Goal: Check status

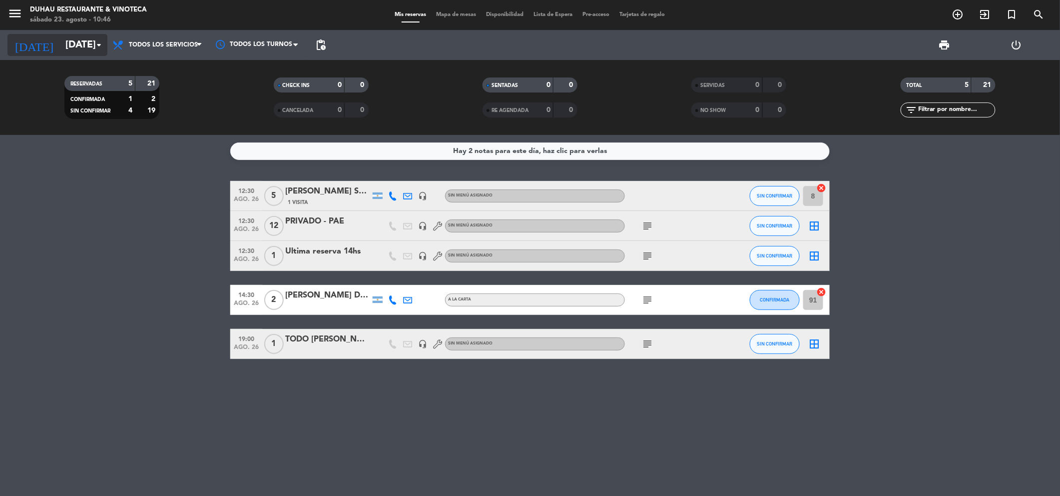
click at [63, 50] on input "[DATE]" at bounding box center [123, 44] width 127 height 21
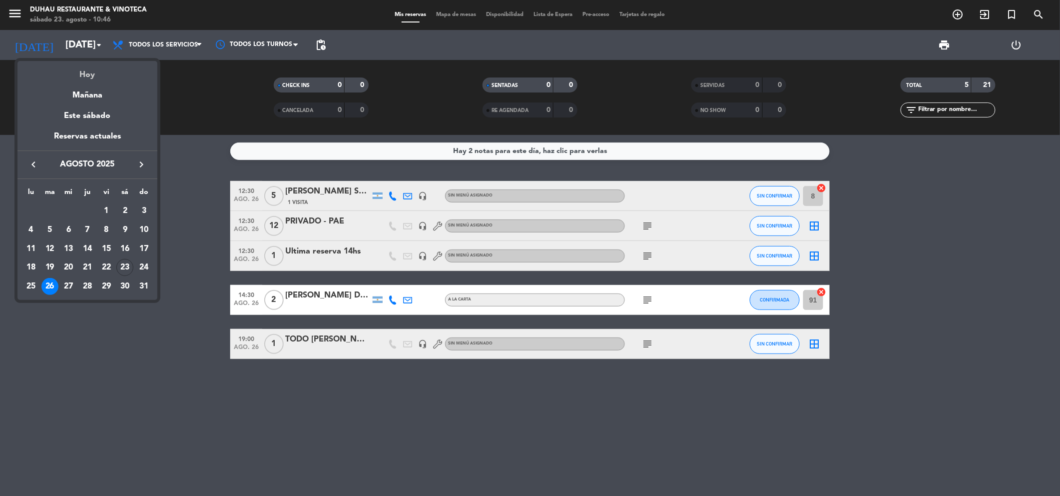
click at [114, 78] on div "Hoy" at bounding box center [87, 71] width 140 height 20
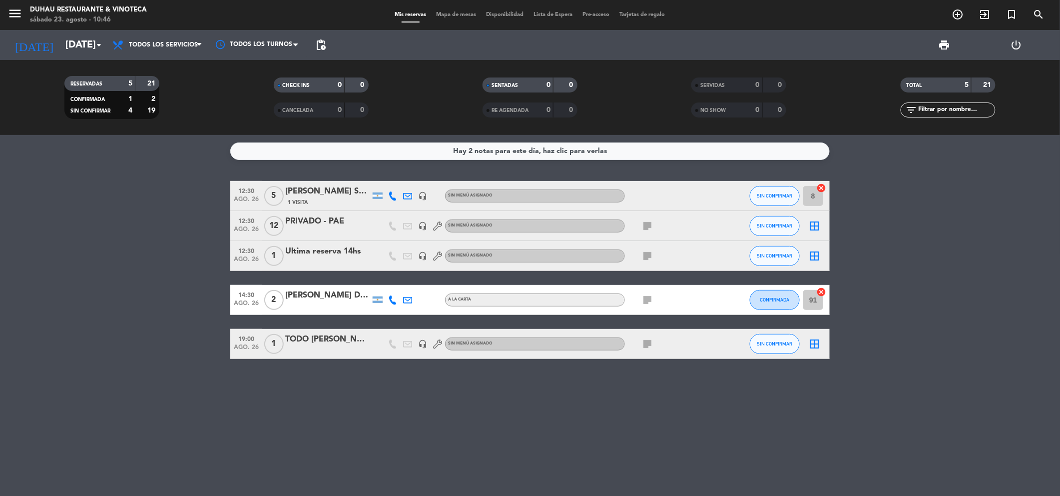
type input "sáb. 23 ago."
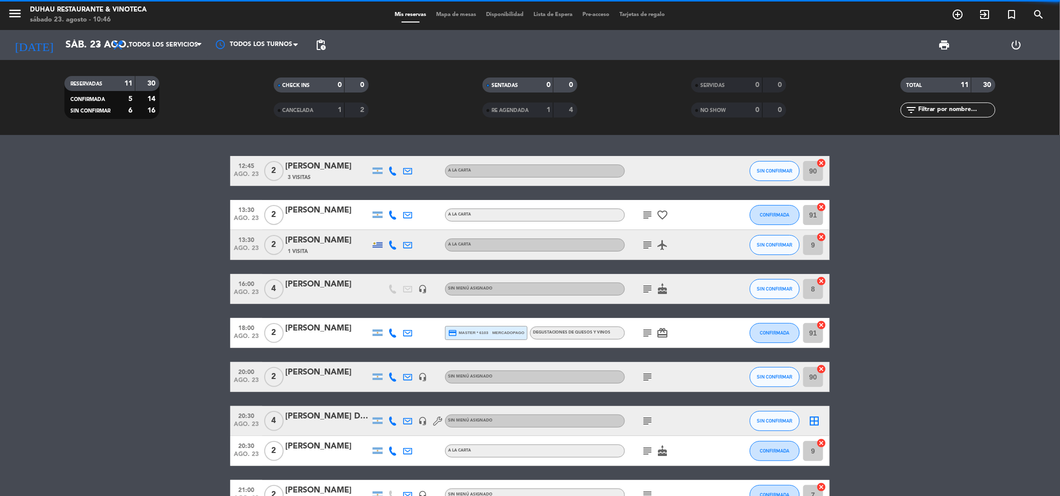
click at [177, 46] on span "Todos los servicios" at bounding box center [163, 44] width 69 height 7
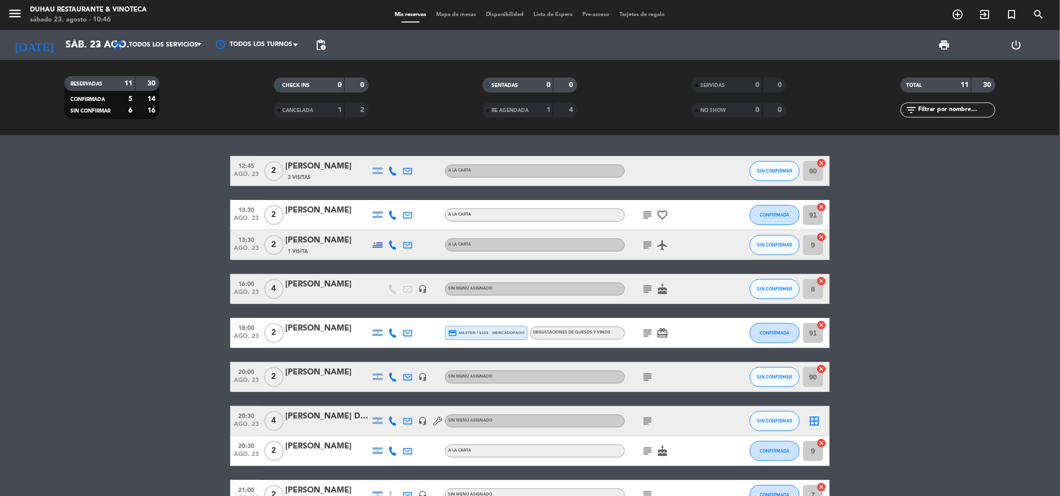
click at [124, 322] on bookings-row "12:45 [DATE] 2 mato [PERSON_NAME] 3 Visitas A LA CARTA SIN CONFIRMAR 90 cancel …" at bounding box center [530, 370] width 1060 height 428
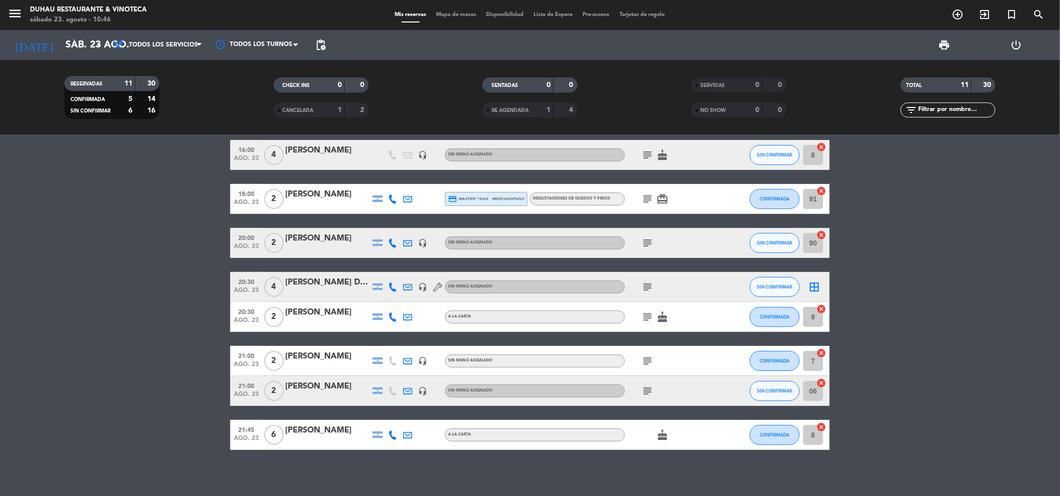
scroll to position [138, 0]
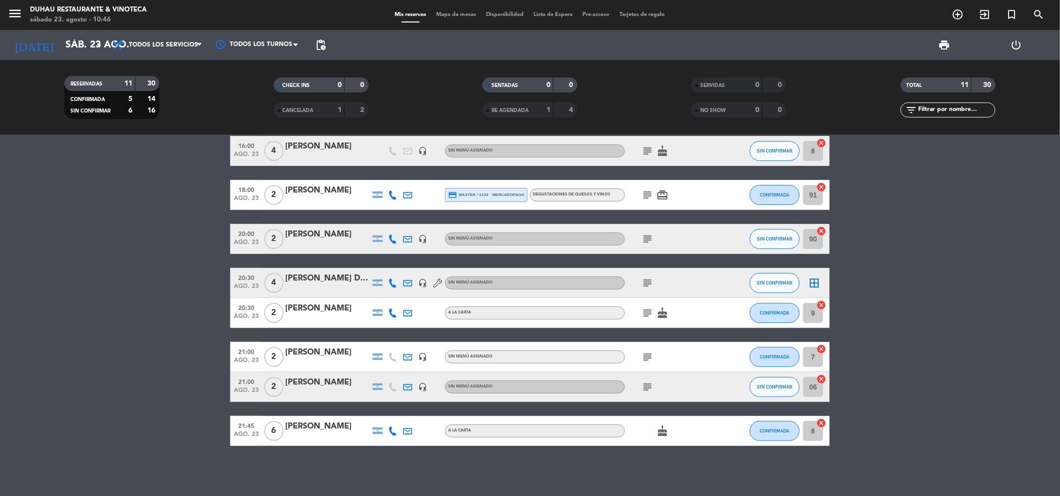
drag, startPoint x: 328, startPoint y: 424, endPoint x: 333, endPoint y: 428, distance: 6.1
click at [333, 428] on div "[PERSON_NAME]" at bounding box center [327, 426] width 85 height 13
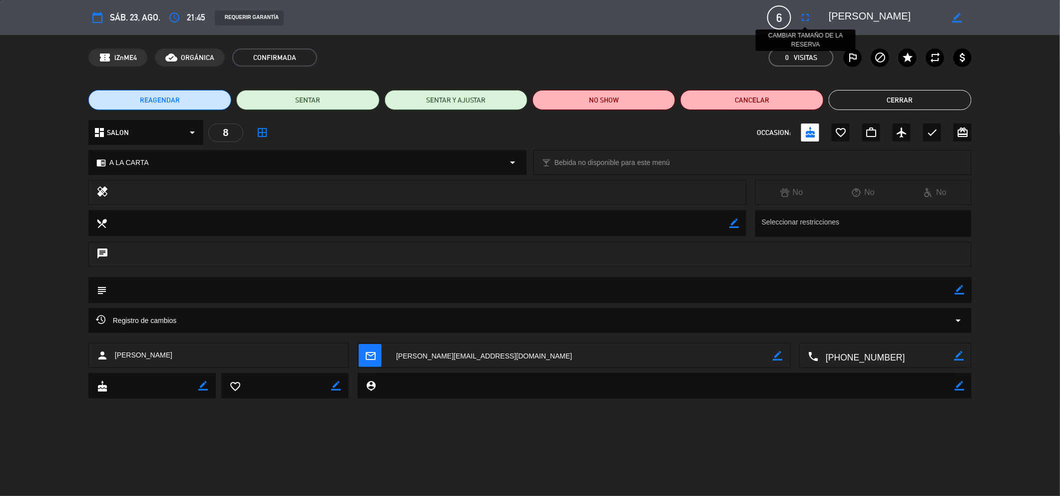
click at [808, 18] on icon "fullscreen" at bounding box center [805, 17] width 12 height 12
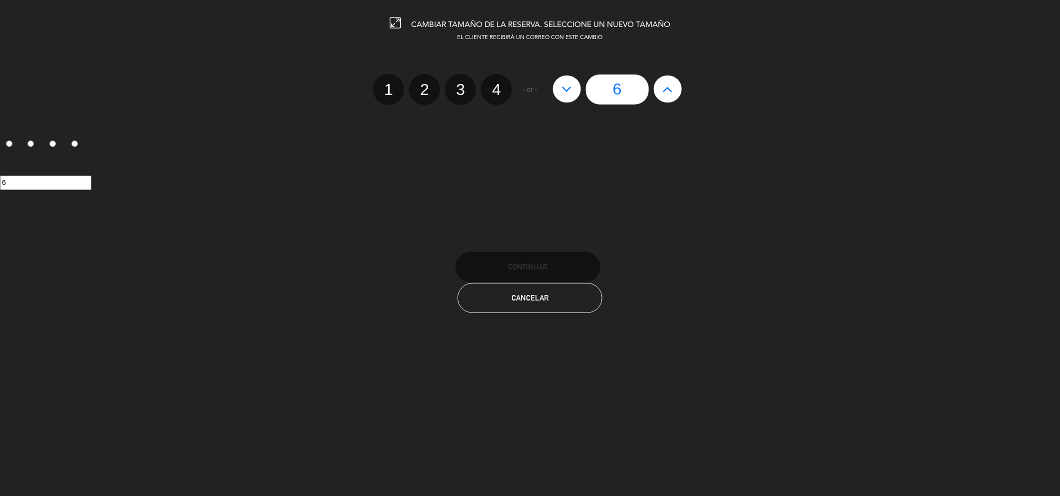
click at [503, 88] on label "4" at bounding box center [496, 89] width 31 height 31
click at [499, 84] on input "4" at bounding box center [495, 80] width 6 height 6
radio input "true"
radio input "false"
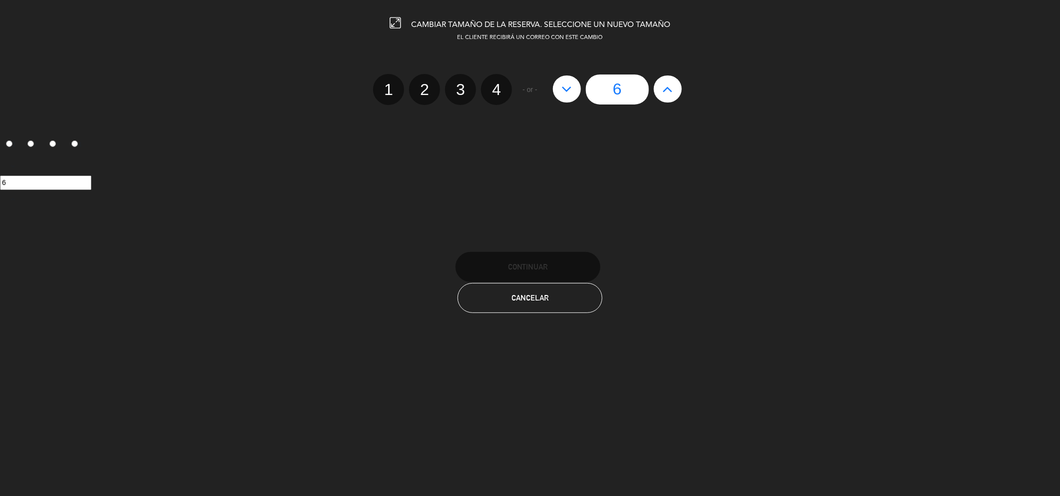
radio input "false"
radio input "true"
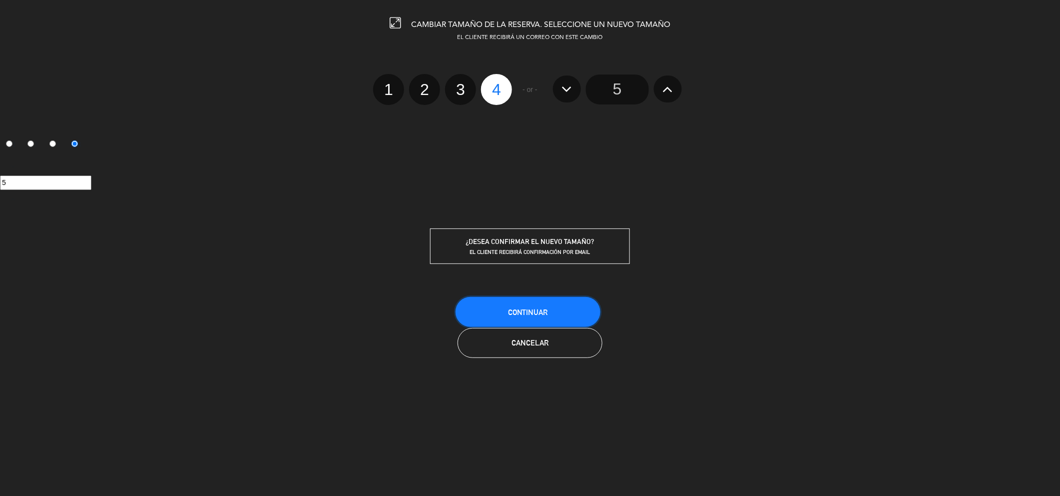
click at [541, 308] on span "Continuar" at bounding box center [528, 312] width 40 height 8
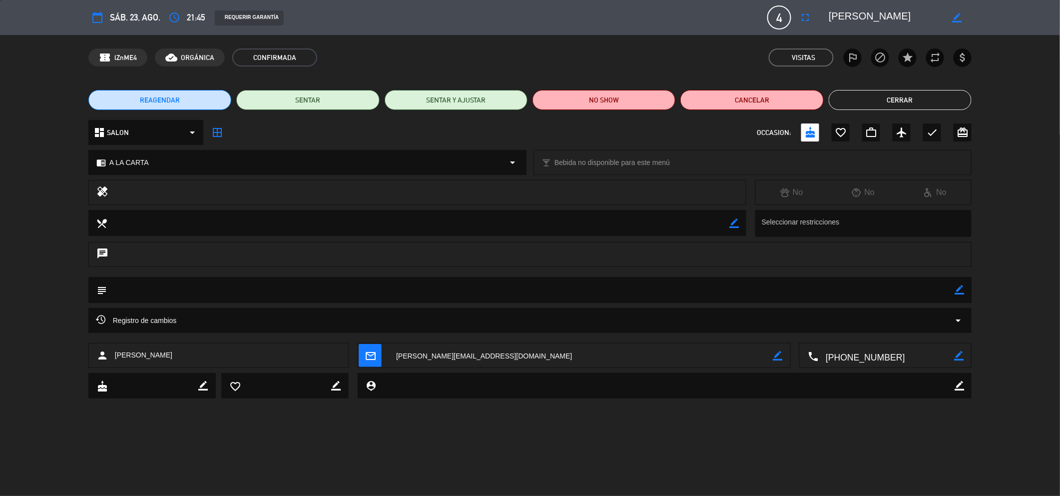
drag, startPoint x: 244, startPoint y: 15, endPoint x: 239, endPoint y: 15, distance: 5.5
click at [239, 15] on div "REQUERIR GARANTÍA" at bounding box center [249, 17] width 69 height 15
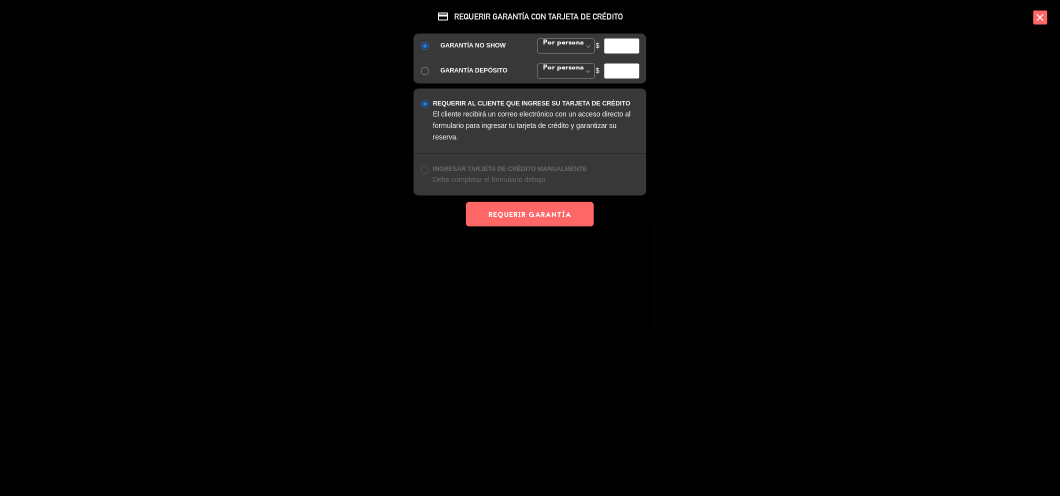
click at [1043, 12] on icon "close" at bounding box center [1041, 17] width 14 height 14
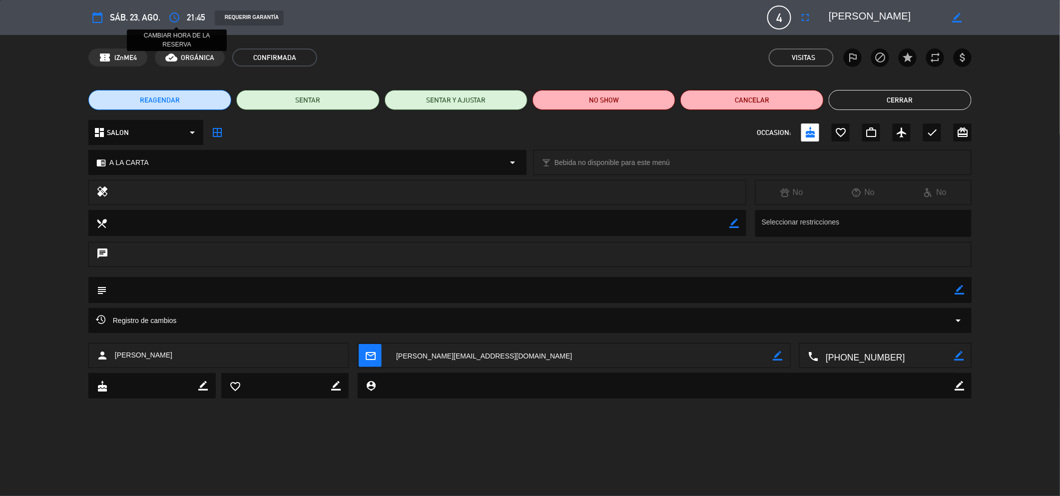
click at [175, 20] on icon "access_time" at bounding box center [174, 17] width 12 height 12
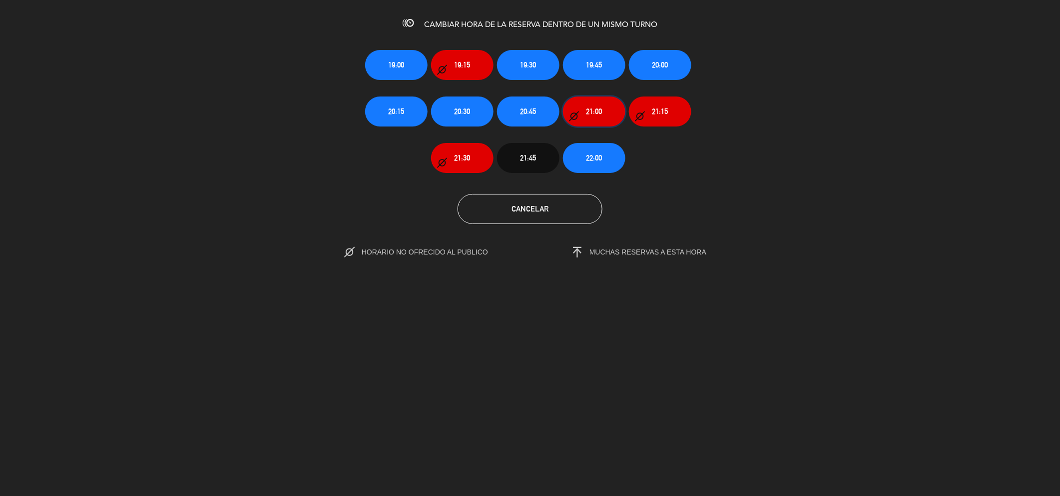
click at [580, 110] on button "21:00" at bounding box center [594, 111] width 62 height 30
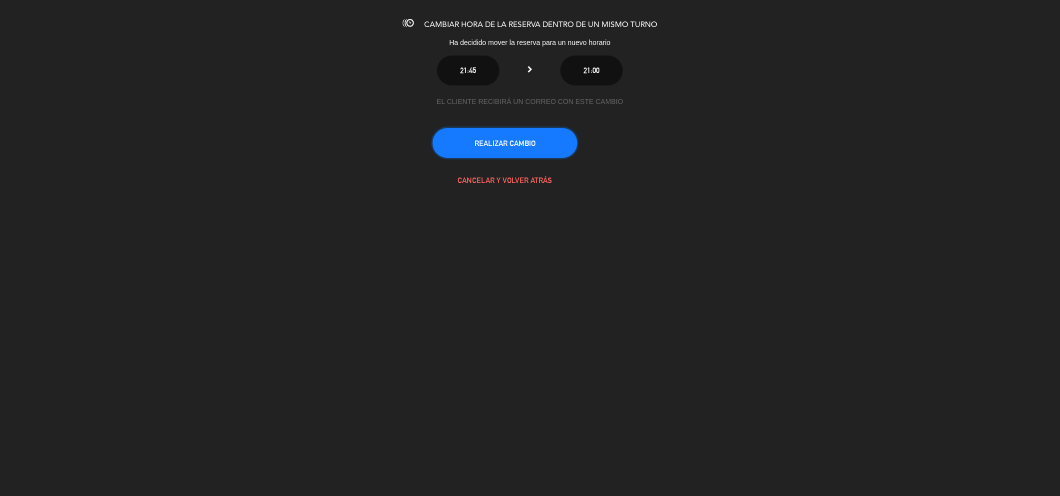
click at [508, 150] on button "REALIZAR CAMBIO" at bounding box center [505, 143] width 145 height 30
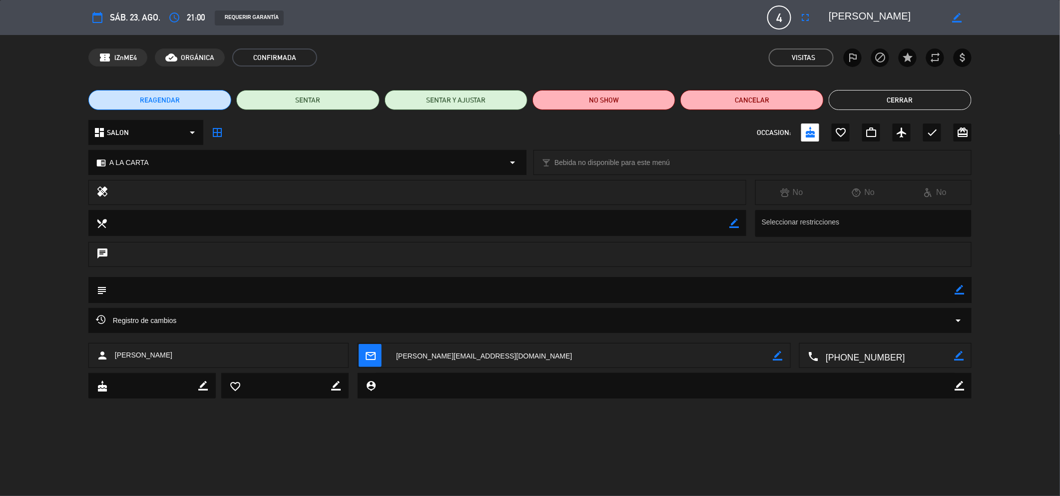
click at [900, 97] on button "Cerrar" at bounding box center [900, 100] width 143 height 20
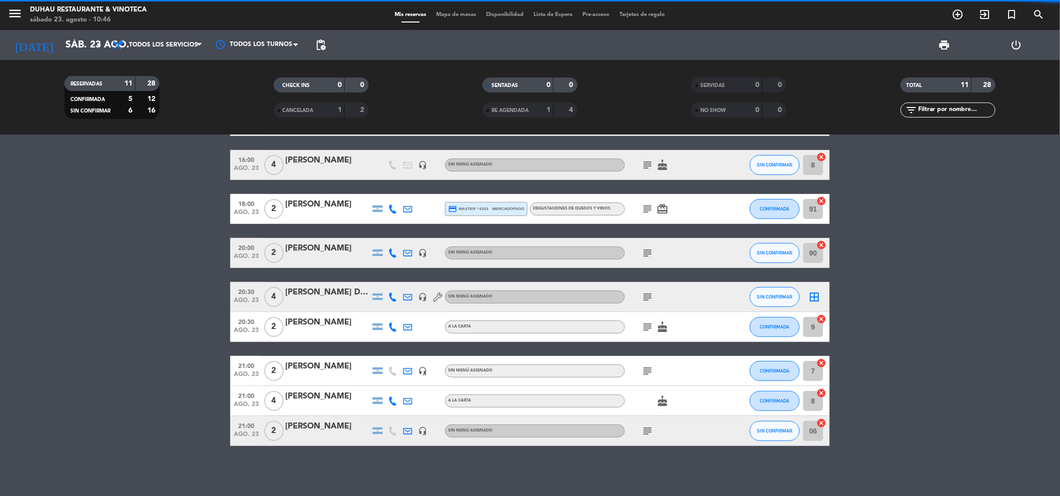
scroll to position [124, 0]
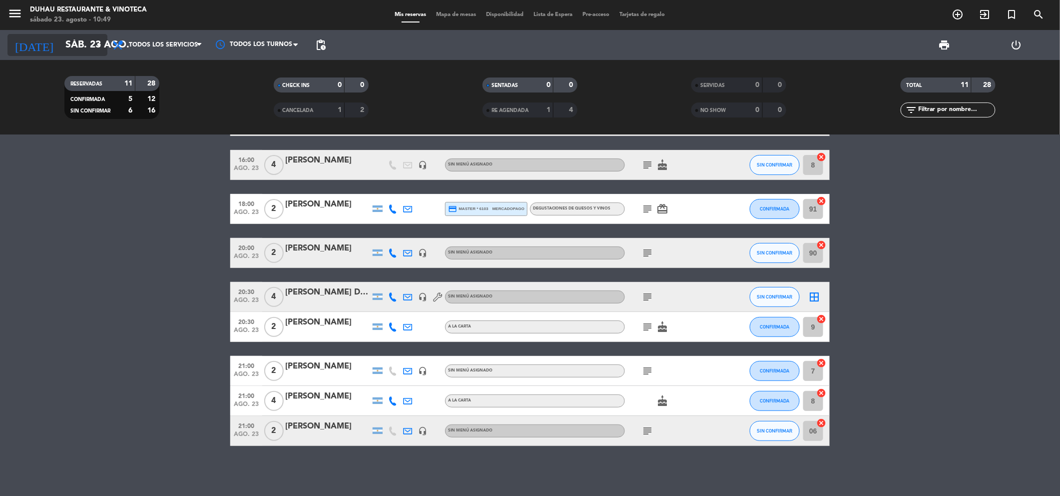
click at [79, 39] on input "sáb. 23 ago." at bounding box center [123, 44] width 127 height 21
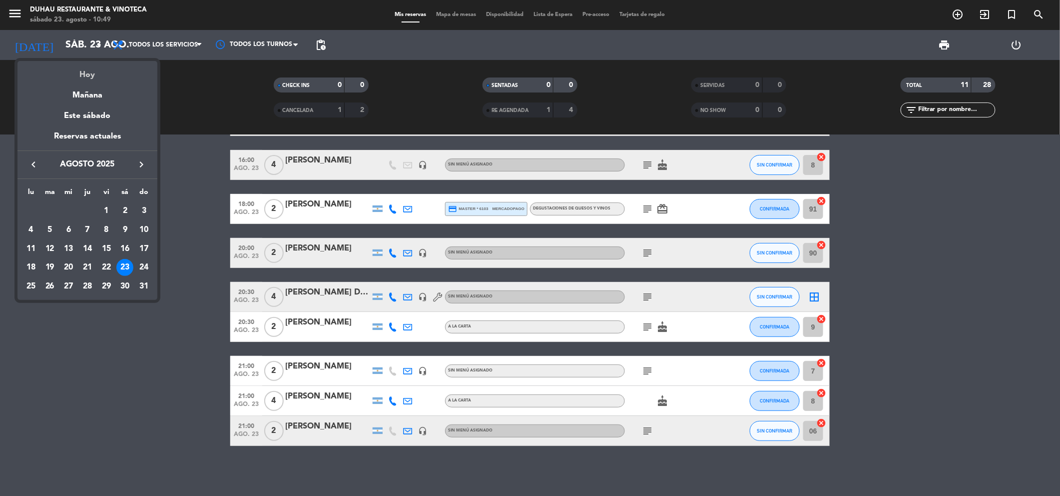
click at [81, 72] on div "Hoy" at bounding box center [87, 71] width 140 height 20
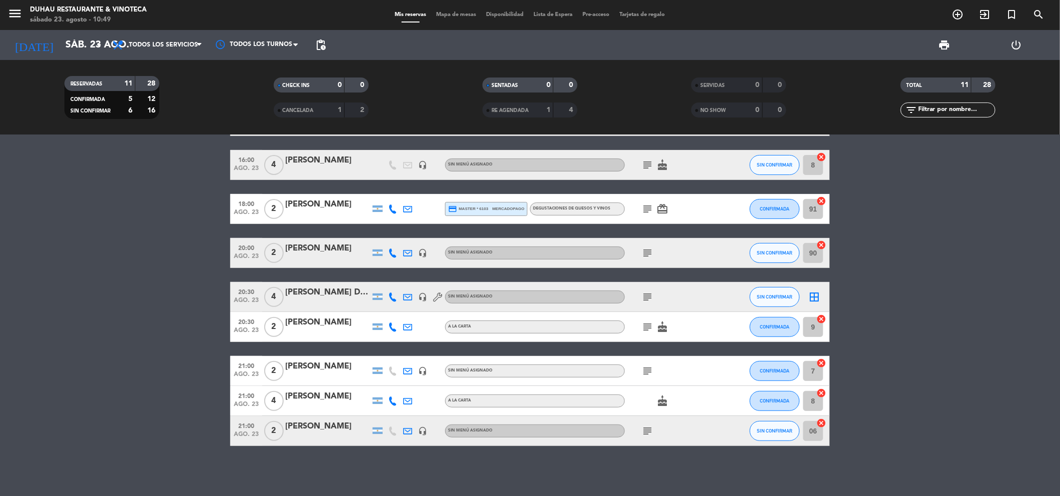
click at [132, 340] on bookings-row "12:45 [DATE] 2 mato [PERSON_NAME] 3 Visitas A LA CARTA SIN CONFIRMAR 90 cancel …" at bounding box center [530, 239] width 1060 height 414
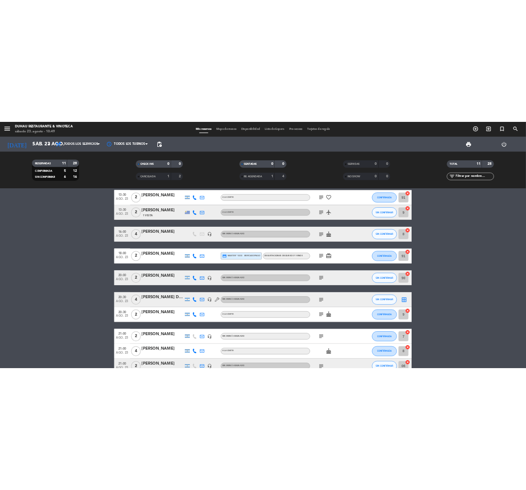
scroll to position [0, 0]
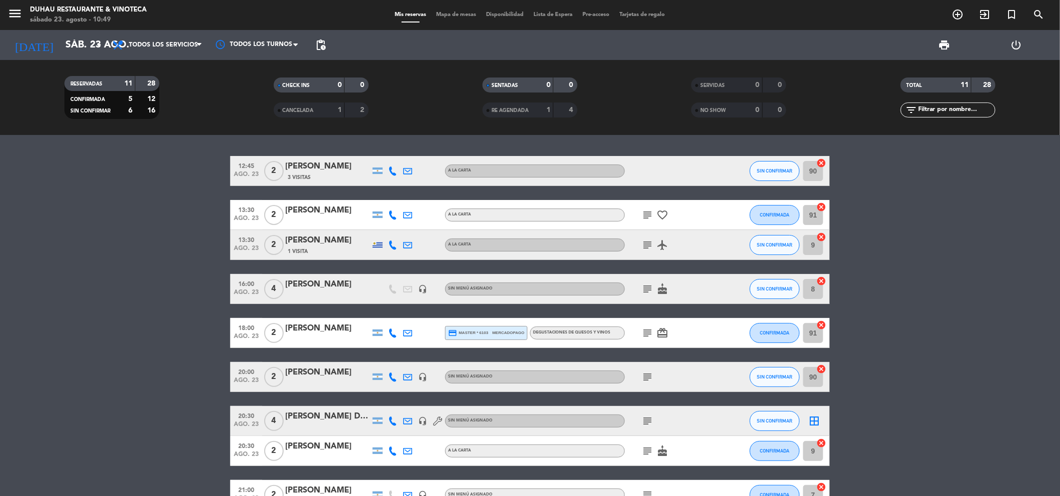
click at [648, 287] on icon "subject" at bounding box center [647, 289] width 12 height 12
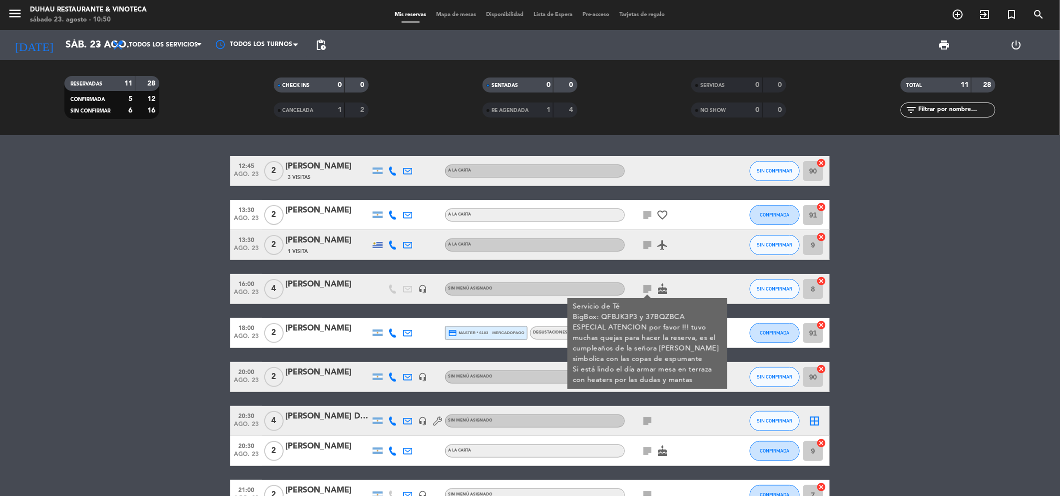
click at [124, 300] on bookings-row "12:45 [DATE] 2 mato [PERSON_NAME] 3 Visitas A LA CARTA SIN CONFIRMAR 90 cancel …" at bounding box center [530, 363] width 1060 height 414
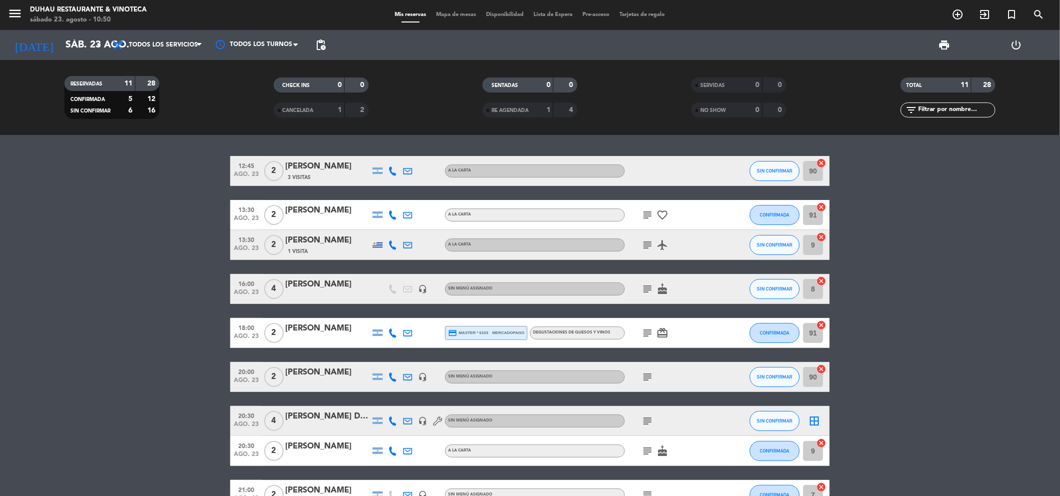
drag, startPoint x: 322, startPoint y: 287, endPoint x: 334, endPoint y: 287, distance: 12.0
click at [334, 287] on div "[PERSON_NAME]" at bounding box center [327, 284] width 85 height 13
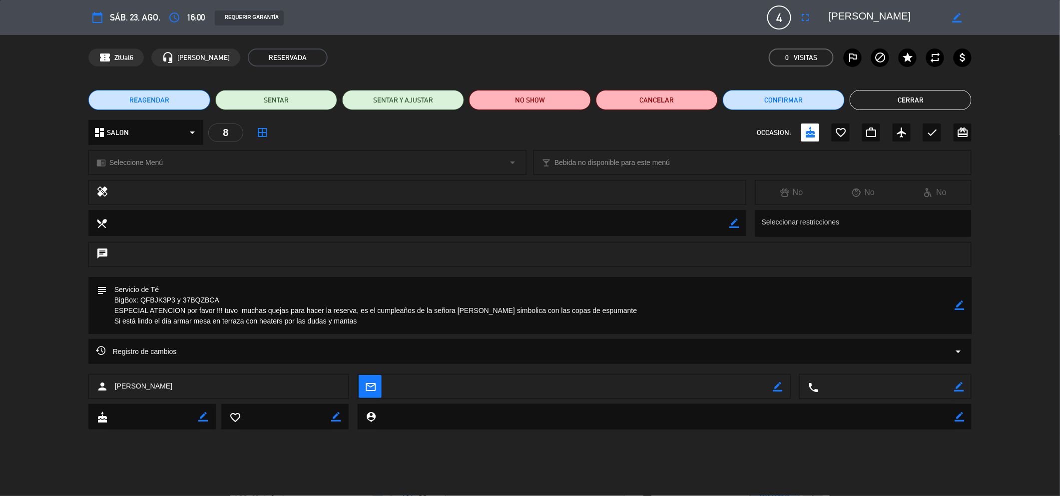
click at [881, 102] on button "Cerrar" at bounding box center [911, 100] width 122 height 20
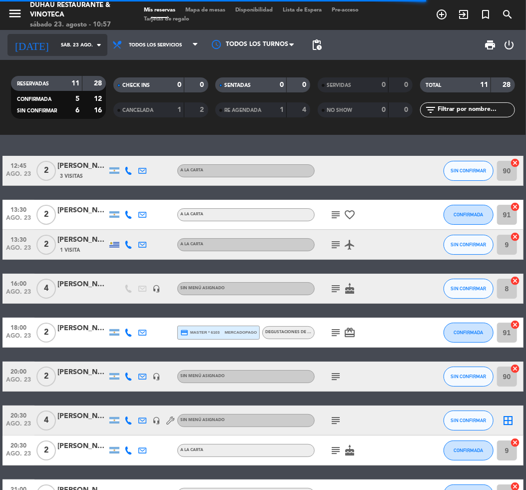
click at [65, 43] on input "sáb. 23 ago." at bounding box center [89, 44] width 67 height 15
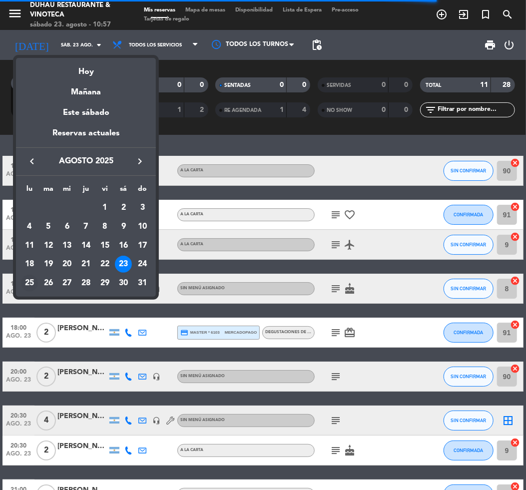
click at [30, 282] on div "25" at bounding box center [29, 283] width 17 height 17
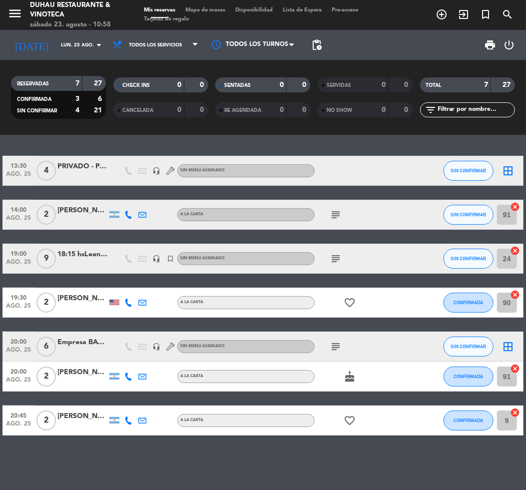
click at [337, 256] on icon "subject" at bounding box center [336, 259] width 12 height 12
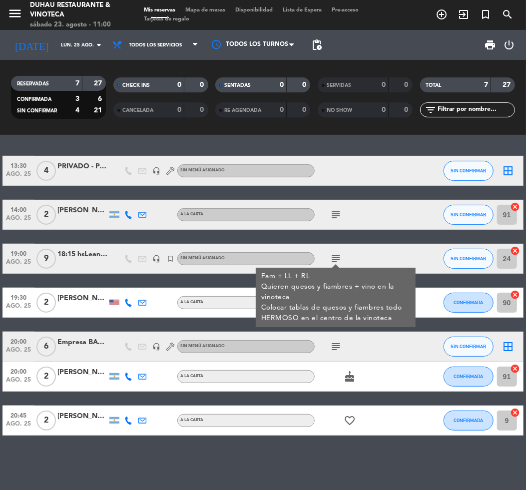
drag, startPoint x: 177, startPoint y: 456, endPoint x: 250, endPoint y: 426, distance: 79.1
click at [187, 455] on div "13:30 [DATE] 4 PRIVADO - PAE headset_mic Sin menú asignado SIN CONFIRMAR border…" at bounding box center [263, 312] width 526 height 355
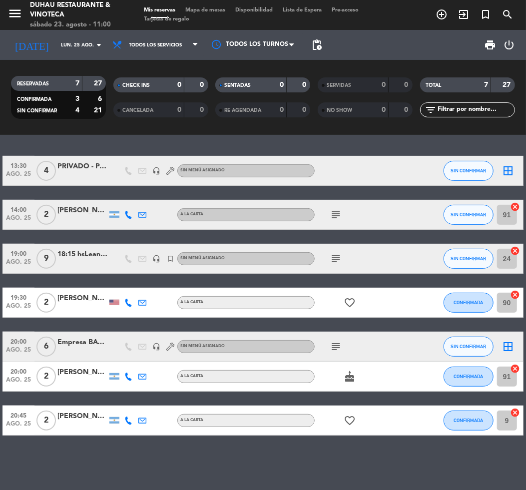
click at [336, 350] on icon "subject" at bounding box center [336, 347] width 12 height 12
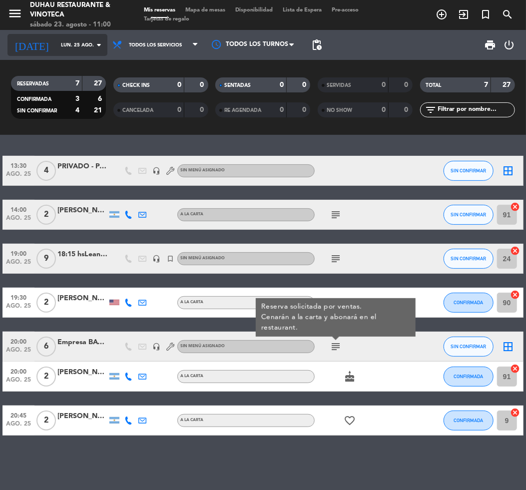
click at [56, 49] on input "lun. 25 ago." at bounding box center [89, 44] width 67 height 15
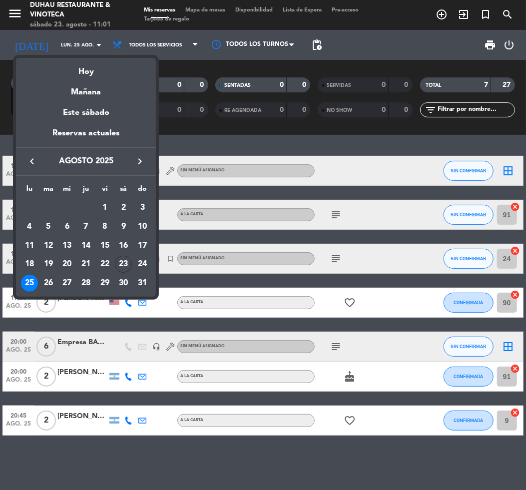
click at [49, 280] on div "26" at bounding box center [48, 283] width 17 height 17
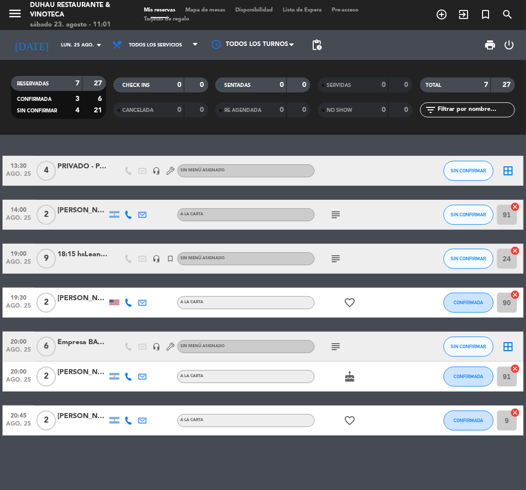
type input "[DATE]"
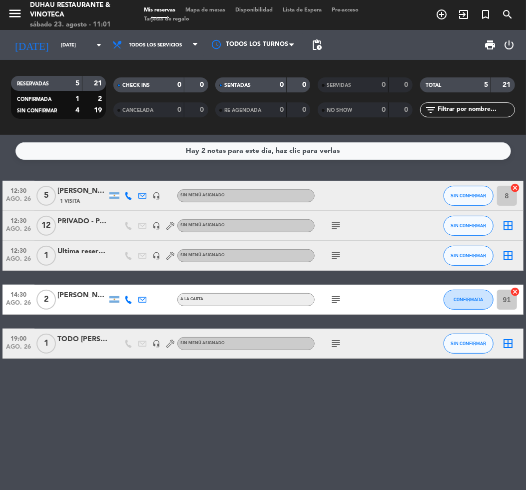
click at [336, 228] on icon "subject" at bounding box center [336, 226] width 12 height 12
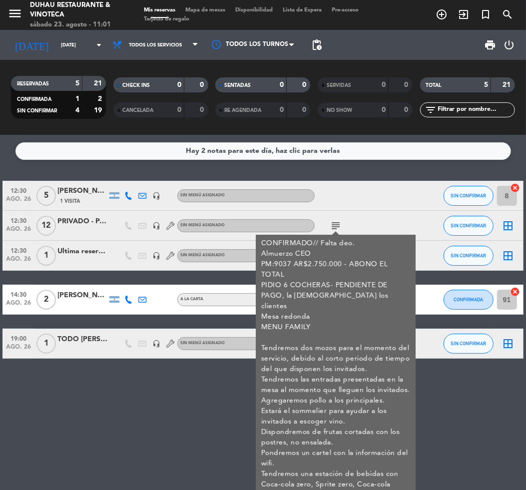
click at [180, 393] on div "Hay 2 notas para este día, haz clic para verlas 12:30 [DATE] 5 [PERSON_NAME] Sa…" at bounding box center [263, 312] width 526 height 355
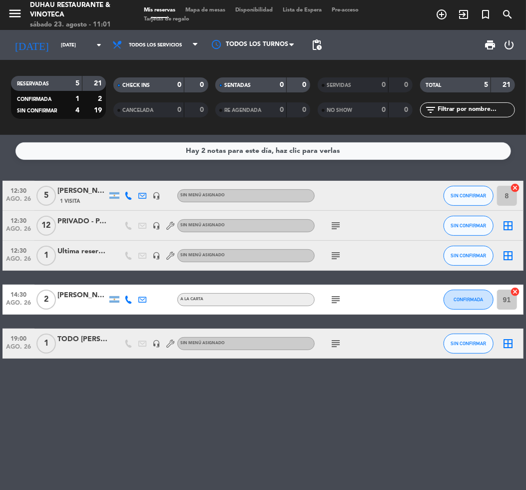
click at [330, 298] on icon "subject" at bounding box center [336, 300] width 12 height 12
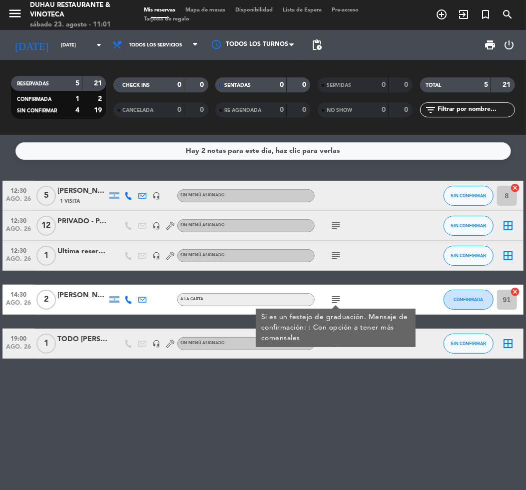
click at [330, 374] on div "Hay 2 notas para este día, haz clic para verlas 12:30 [DATE] 5 [PERSON_NAME] Sa…" at bounding box center [263, 312] width 526 height 355
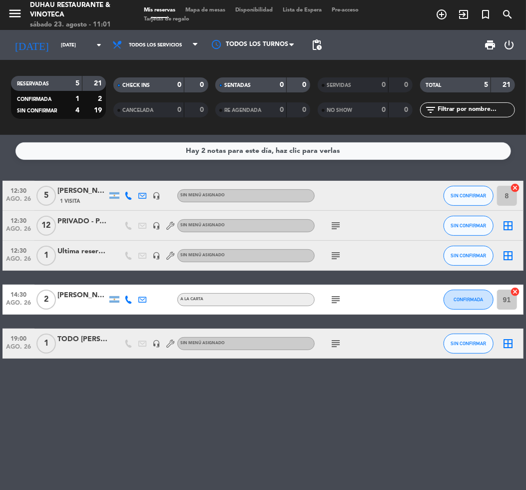
click at [337, 334] on div "subject" at bounding box center [357, 343] width 84 height 29
click at [336, 340] on icon "subject" at bounding box center [336, 344] width 12 height 12
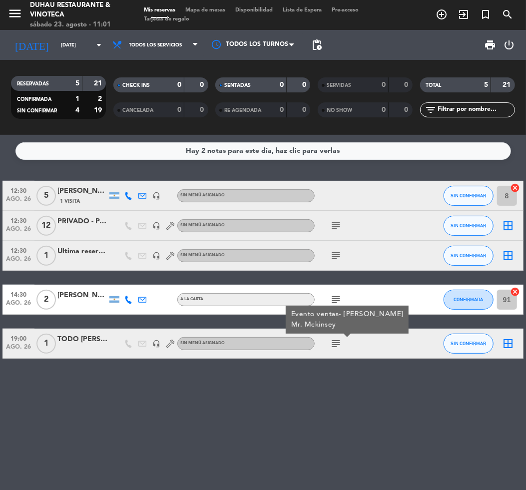
click at [318, 383] on div "Hay 2 notas para este día, haz clic para verlas 12:30 [DATE] 5 [PERSON_NAME] Sa…" at bounding box center [263, 312] width 526 height 355
